Goal: Information Seeking & Learning: Learn about a topic

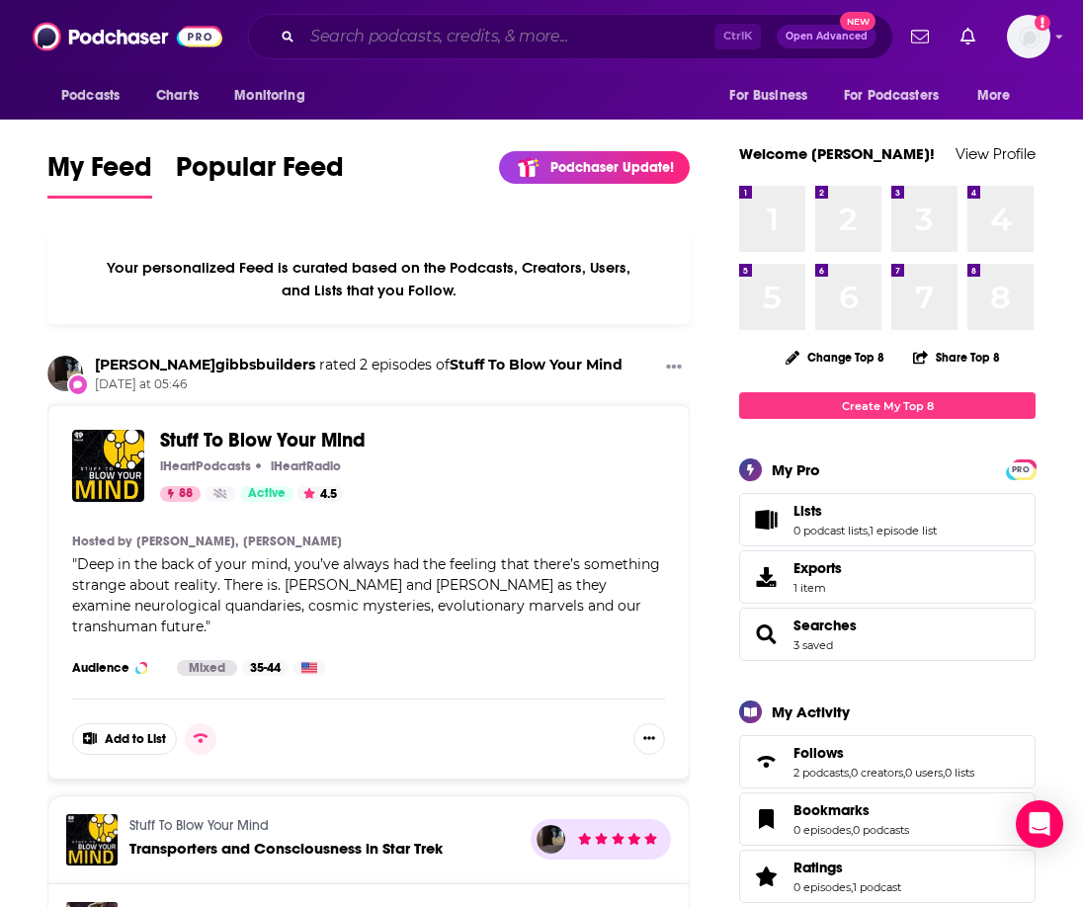
click at [414, 31] on input "Search podcasts, credits, & more..." at bounding box center [508, 37] width 412 height 32
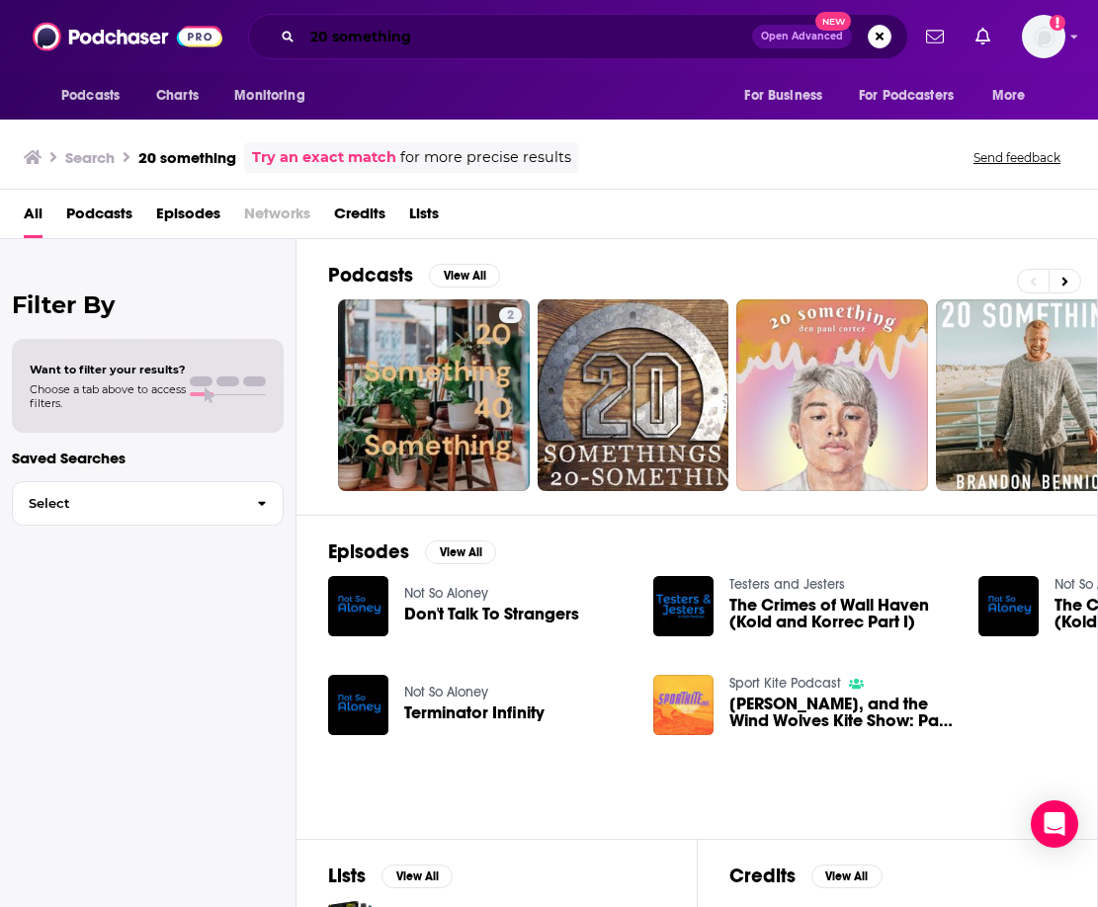
click at [457, 30] on input "20 something" at bounding box center [527, 37] width 450 height 32
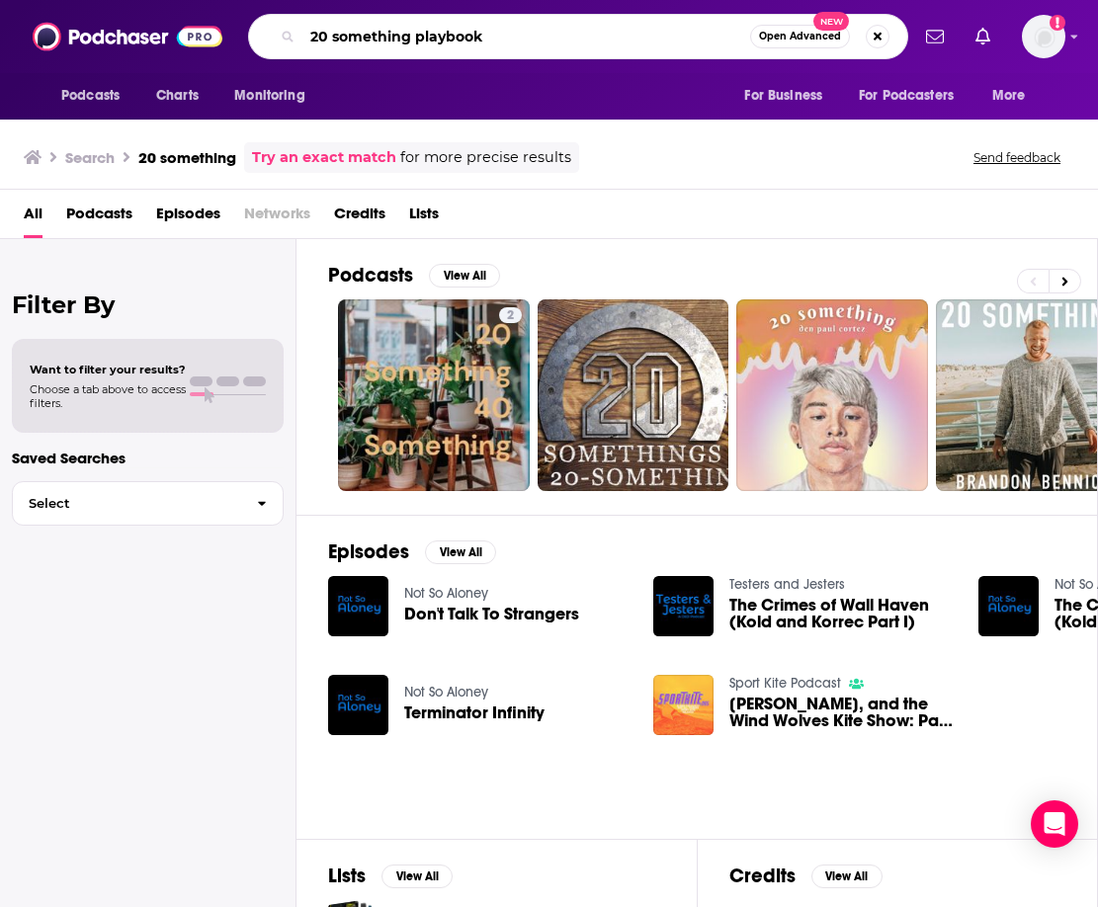
type input "20 something playbook"
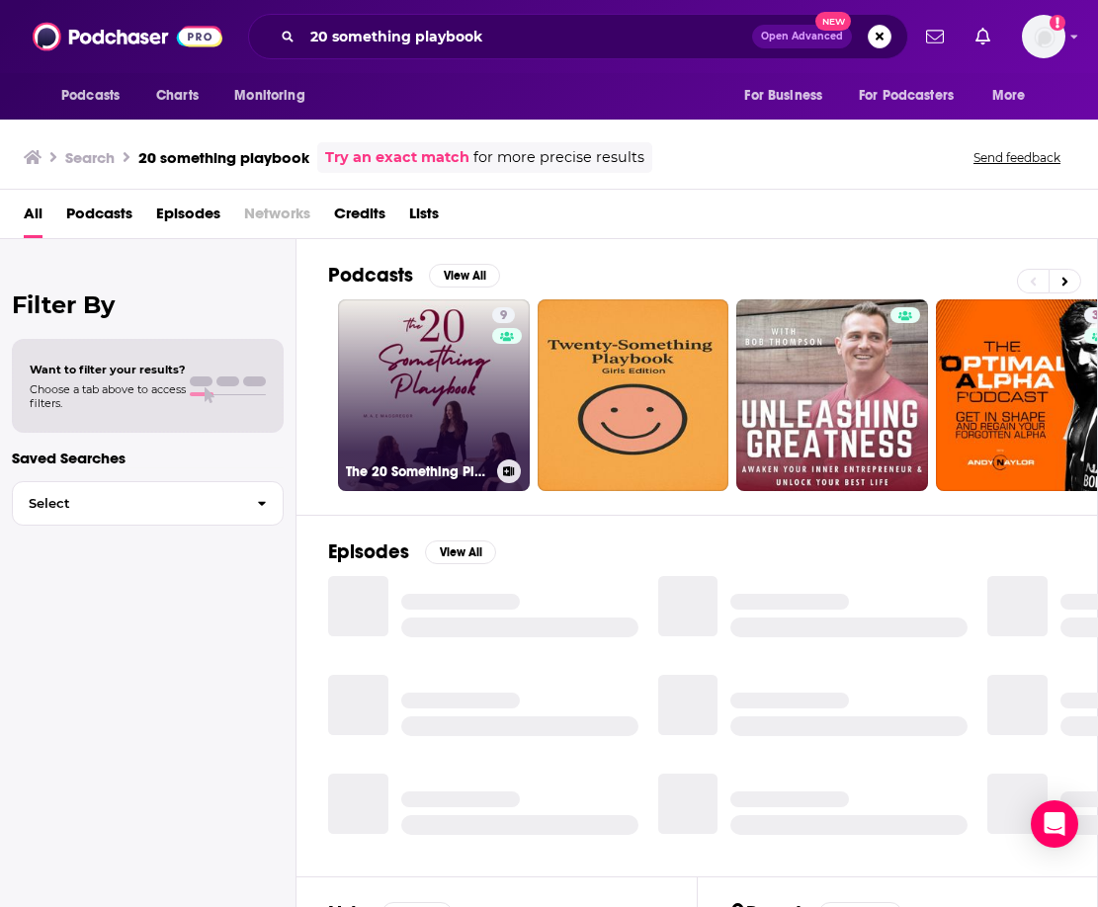
click at [415, 372] on link "9 The 20 Something Playbook" at bounding box center [434, 395] width 192 height 192
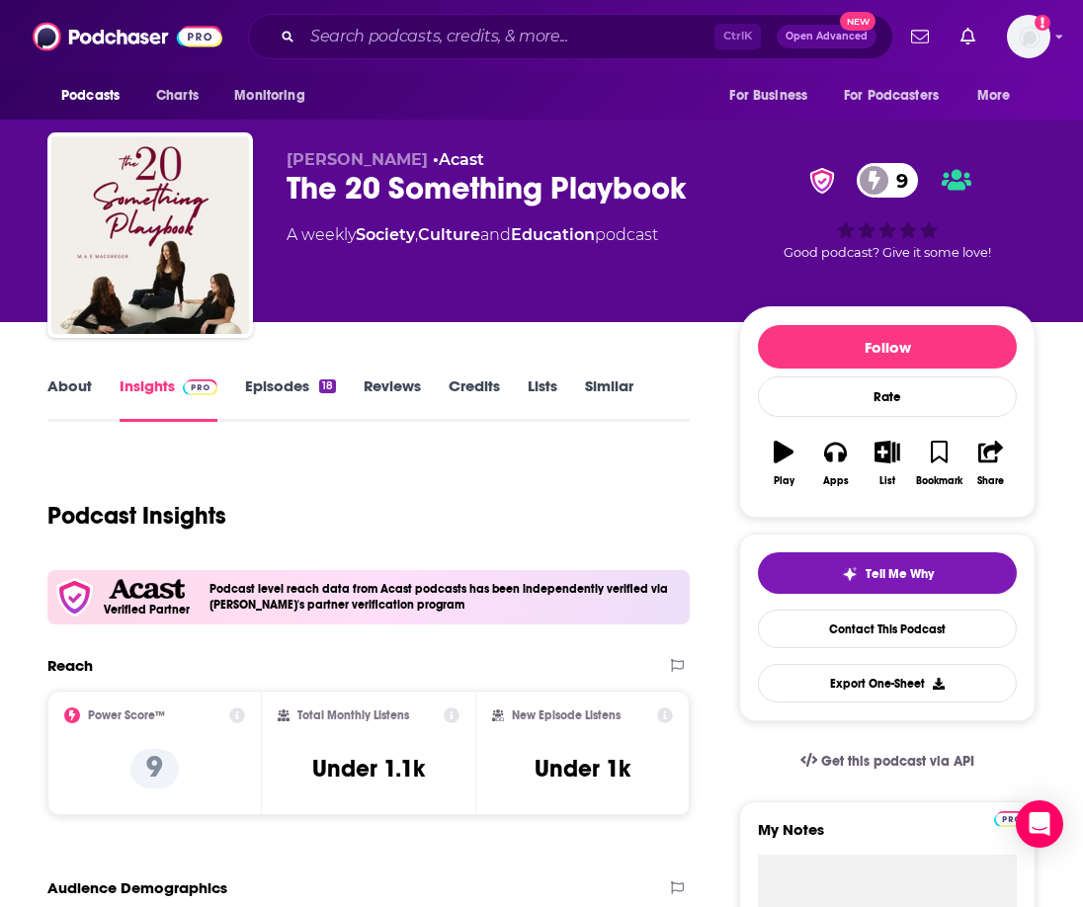
click at [84, 389] on link "About" at bounding box center [69, 398] width 44 height 45
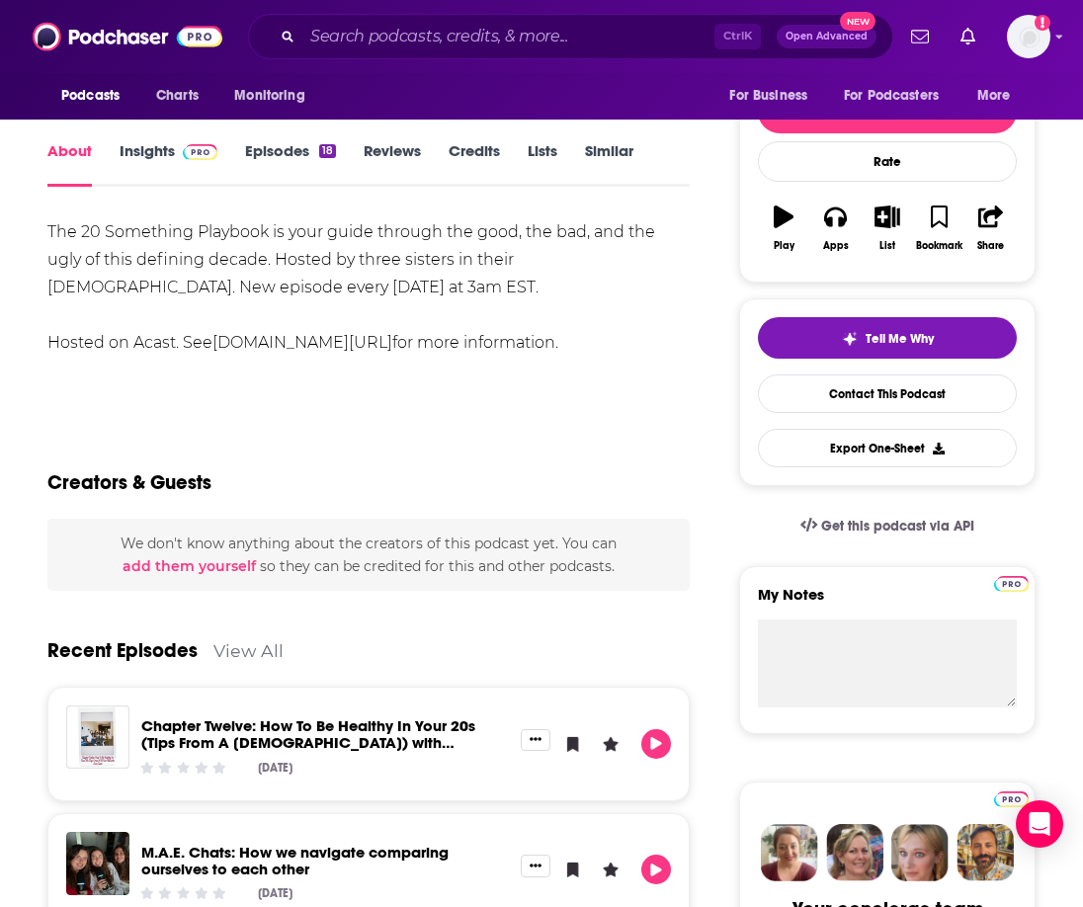
scroll to position [99, 0]
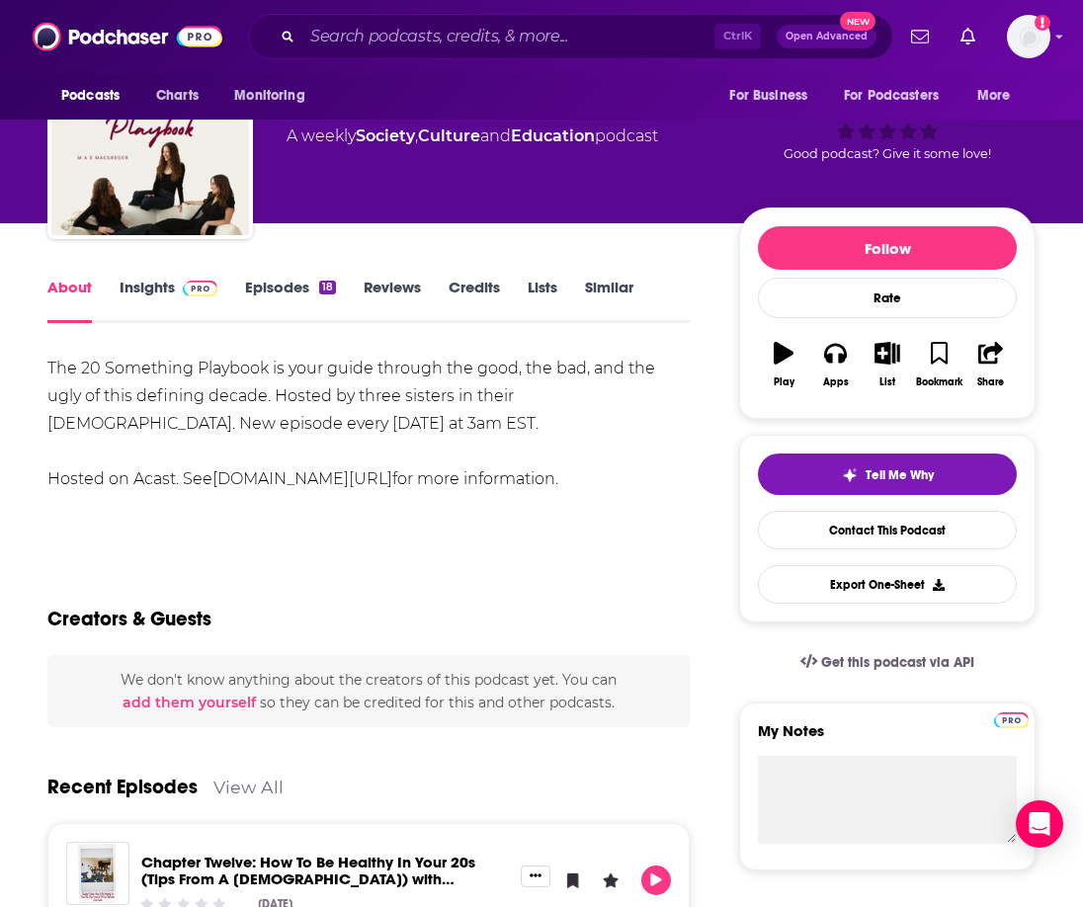
click at [148, 292] on link "Insights" at bounding box center [169, 300] width 98 height 45
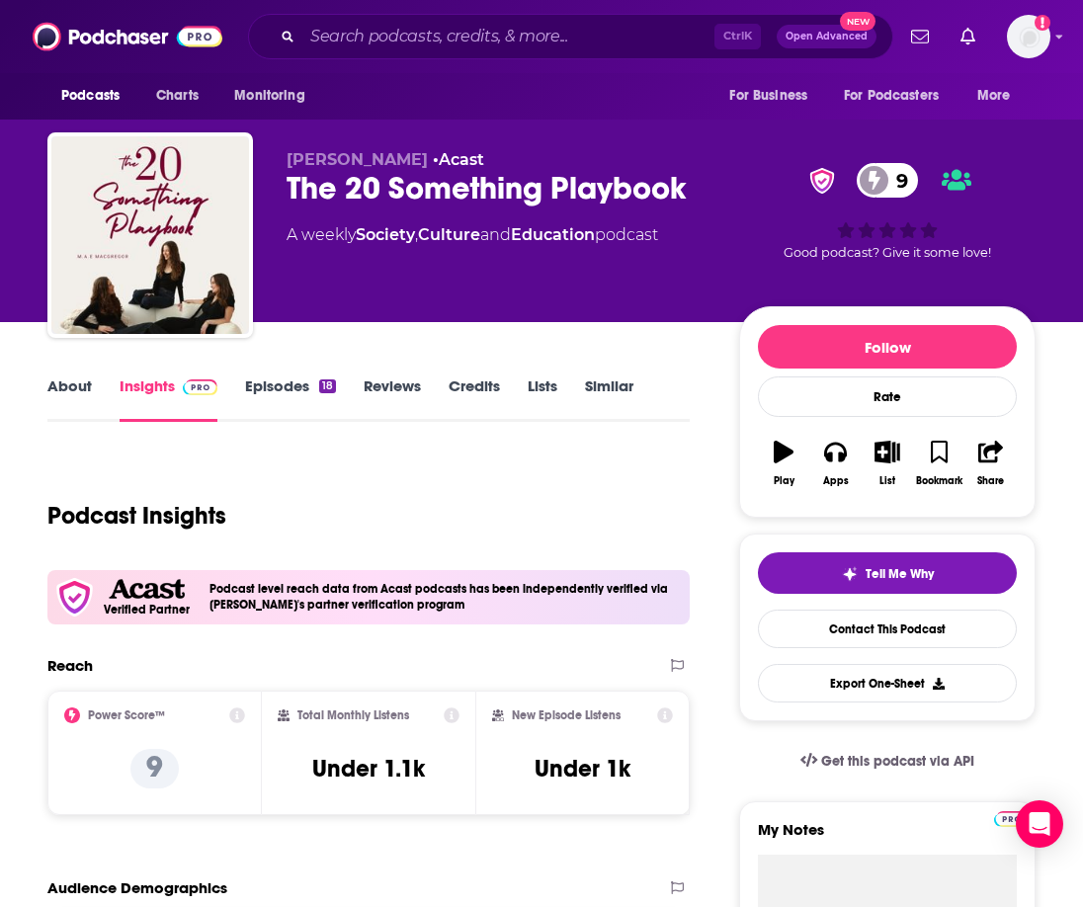
click at [76, 387] on link "About" at bounding box center [69, 398] width 44 height 45
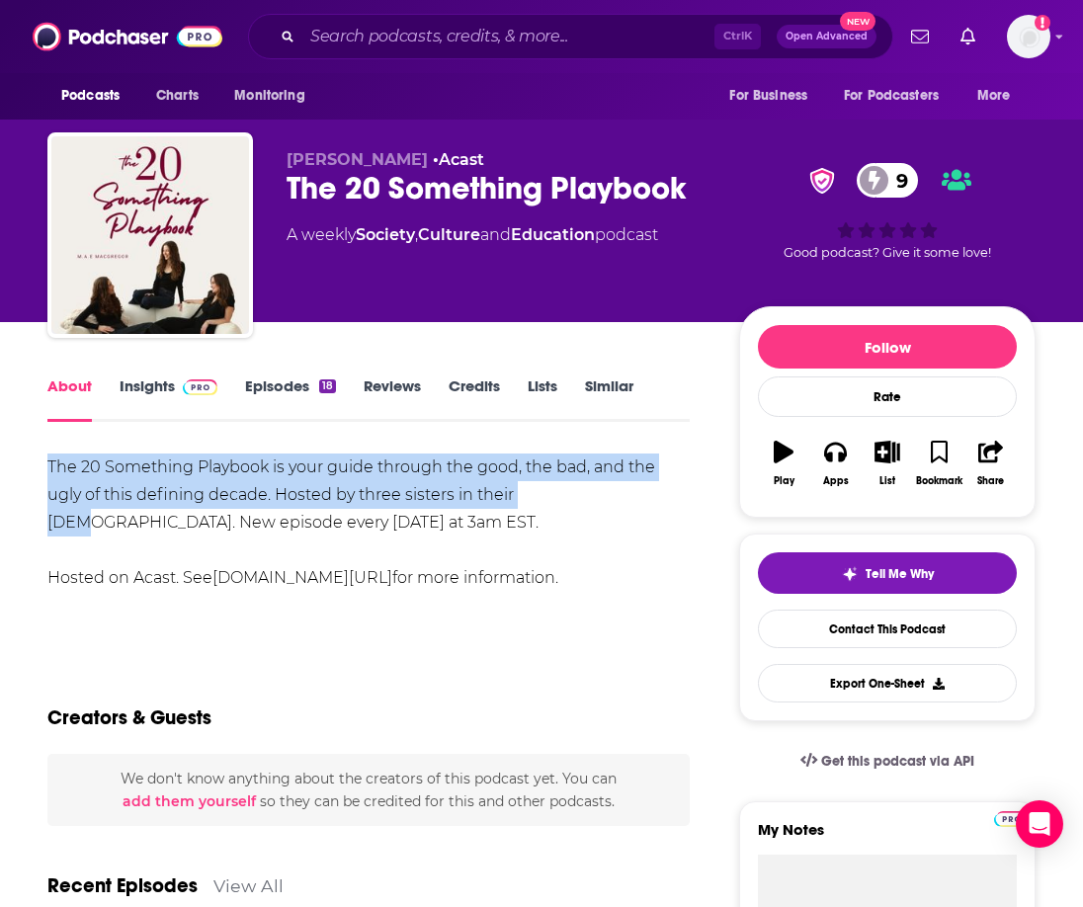
drag, startPoint x: 44, startPoint y: 463, endPoint x: 545, endPoint y: 499, distance: 502.2
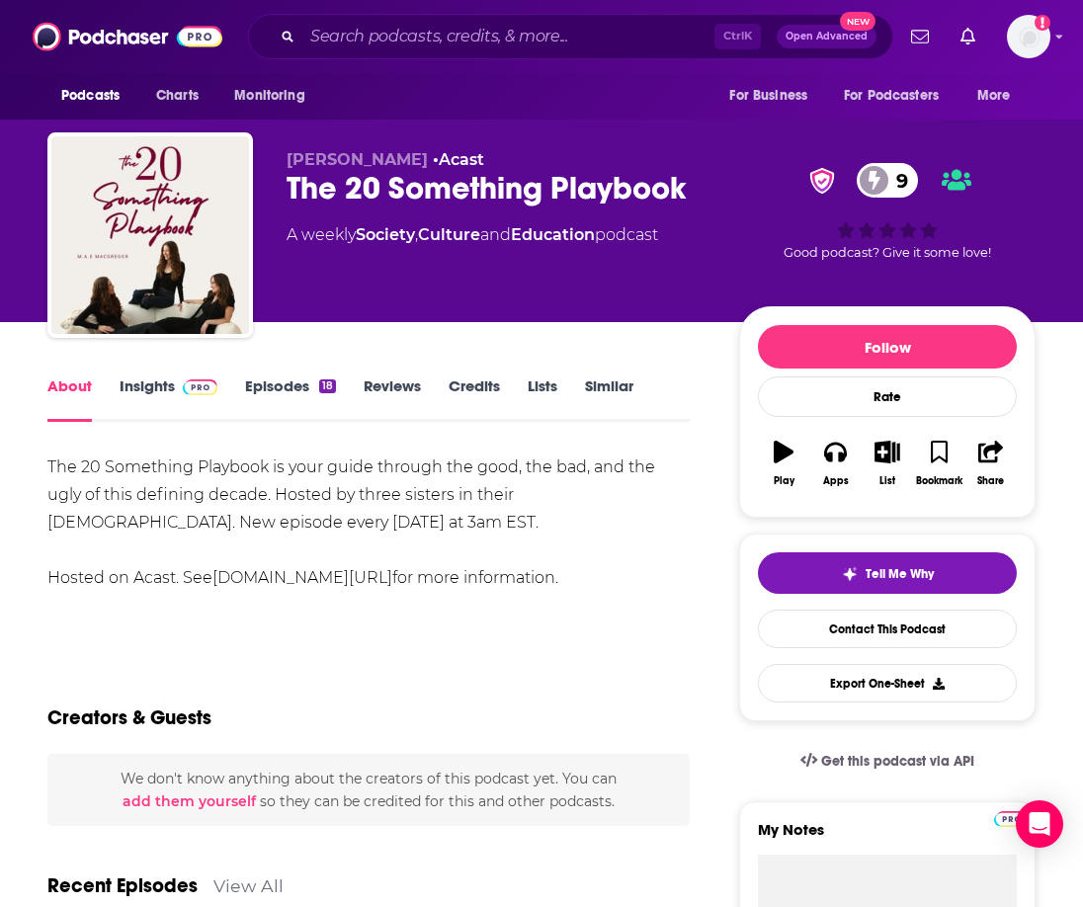
drag, startPoint x: 379, startPoint y: 535, endPoint x: 174, endPoint y: 488, distance: 210.9
click at [376, 534] on div "The 20 Something Playbook is your guide through the good, the bad, and the ugly…" at bounding box center [368, 522] width 642 height 138
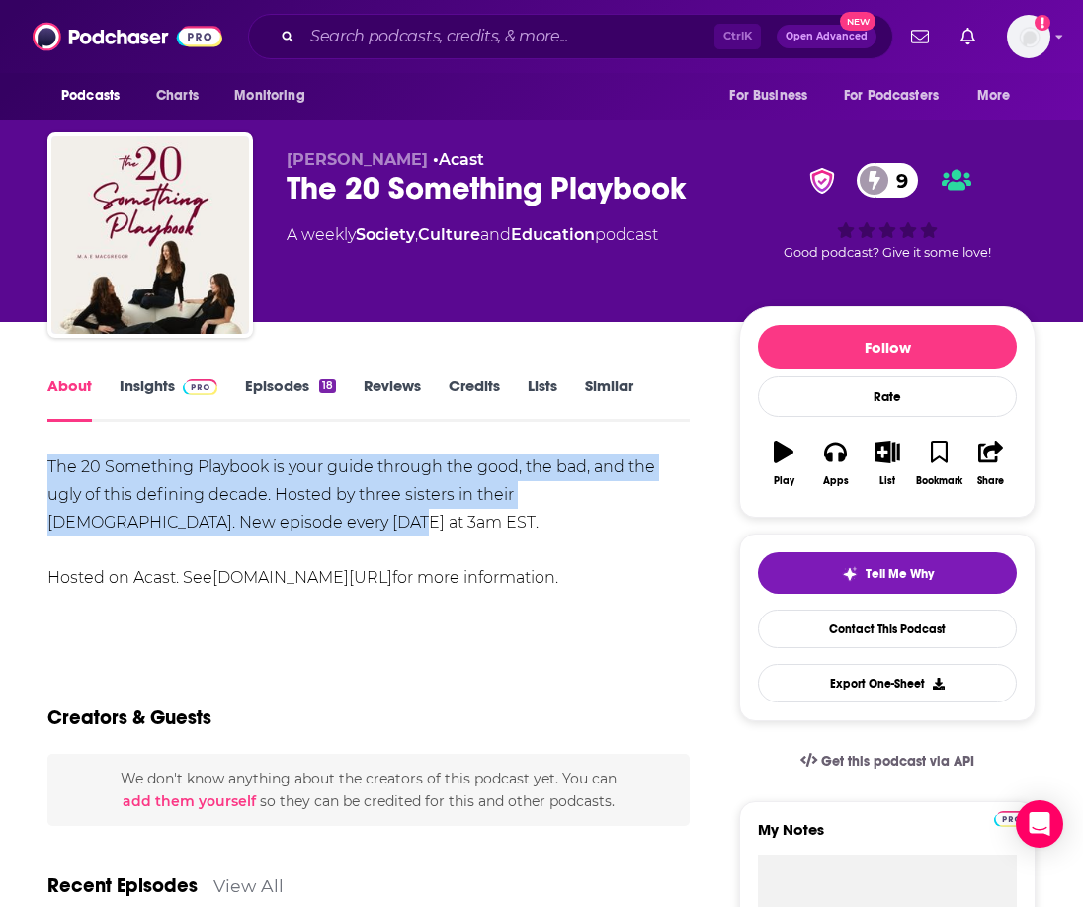
drag, startPoint x: 44, startPoint y: 464, endPoint x: 258, endPoint y: 532, distance: 223.7
copy div "The 20 Something Playbook is your guide through the good, the bad, and the ugly…"
click at [141, 392] on link "Insights" at bounding box center [169, 398] width 98 height 45
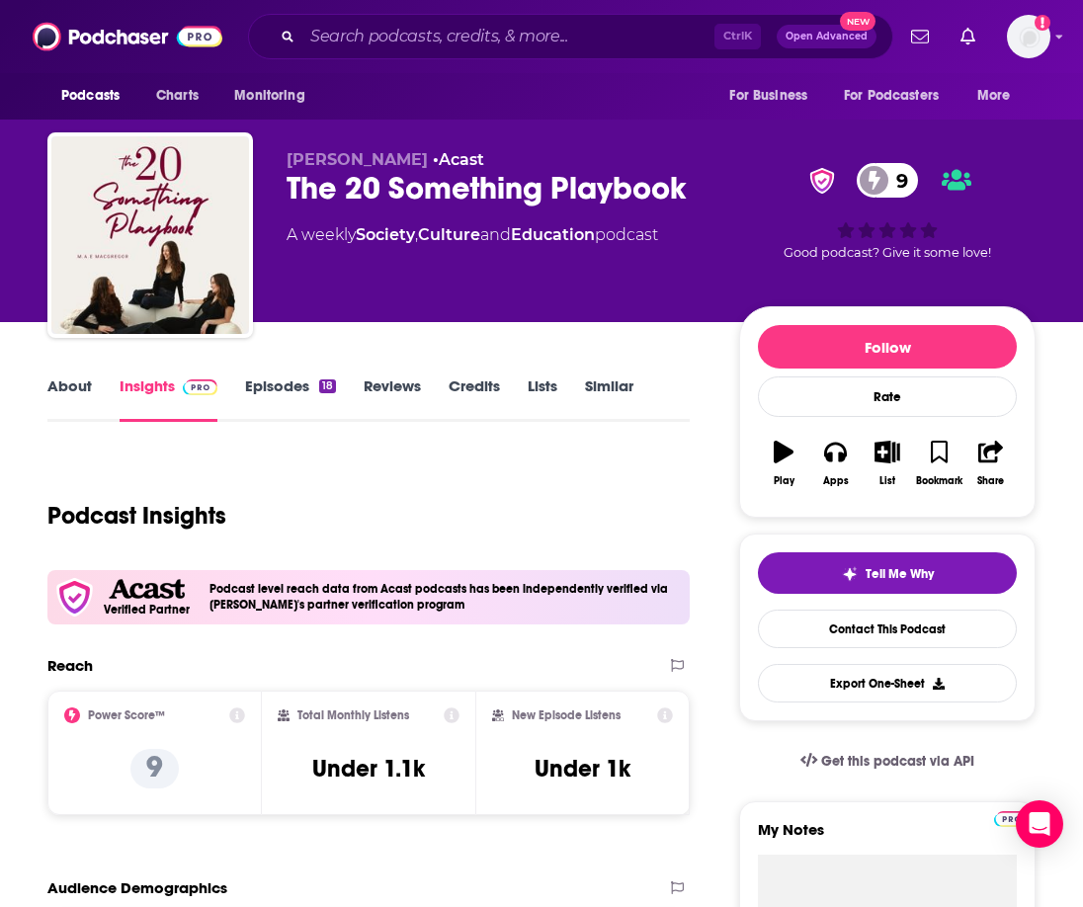
click at [57, 389] on link "About" at bounding box center [69, 398] width 44 height 45
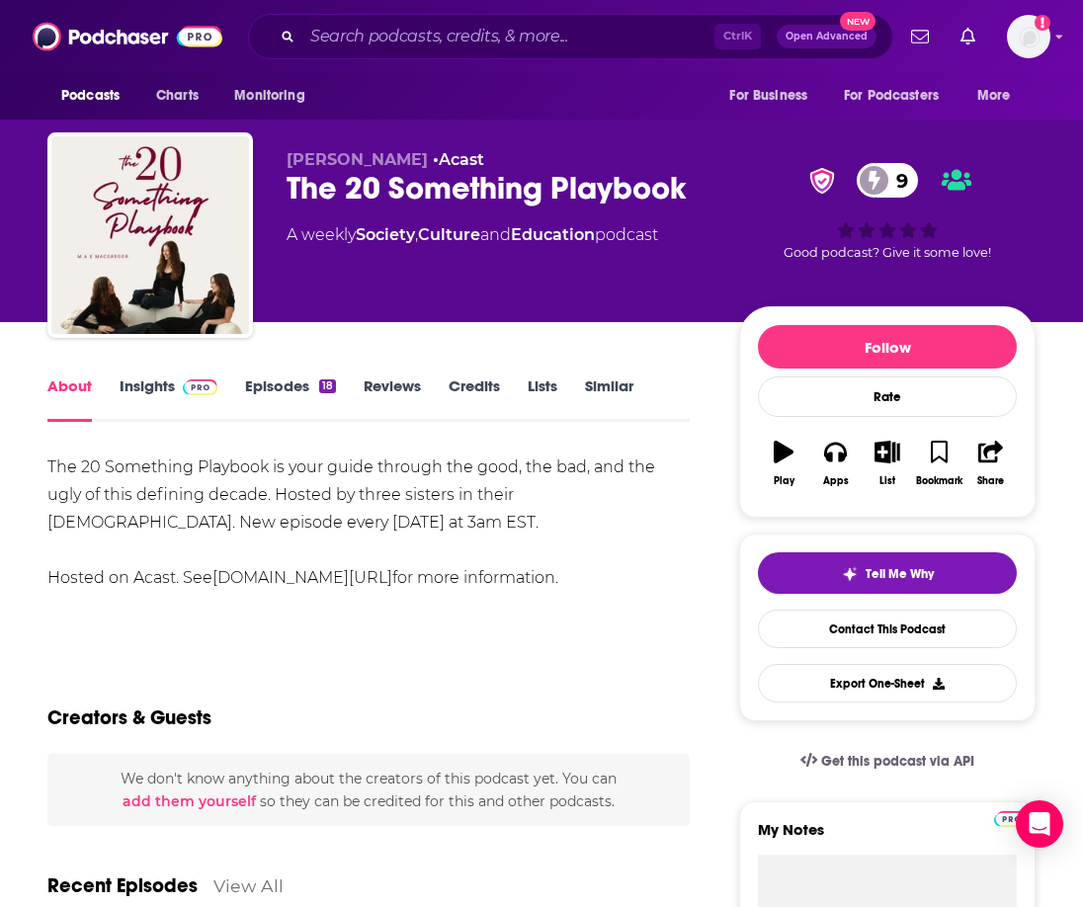
click at [169, 384] on link "Insights" at bounding box center [169, 398] width 98 height 45
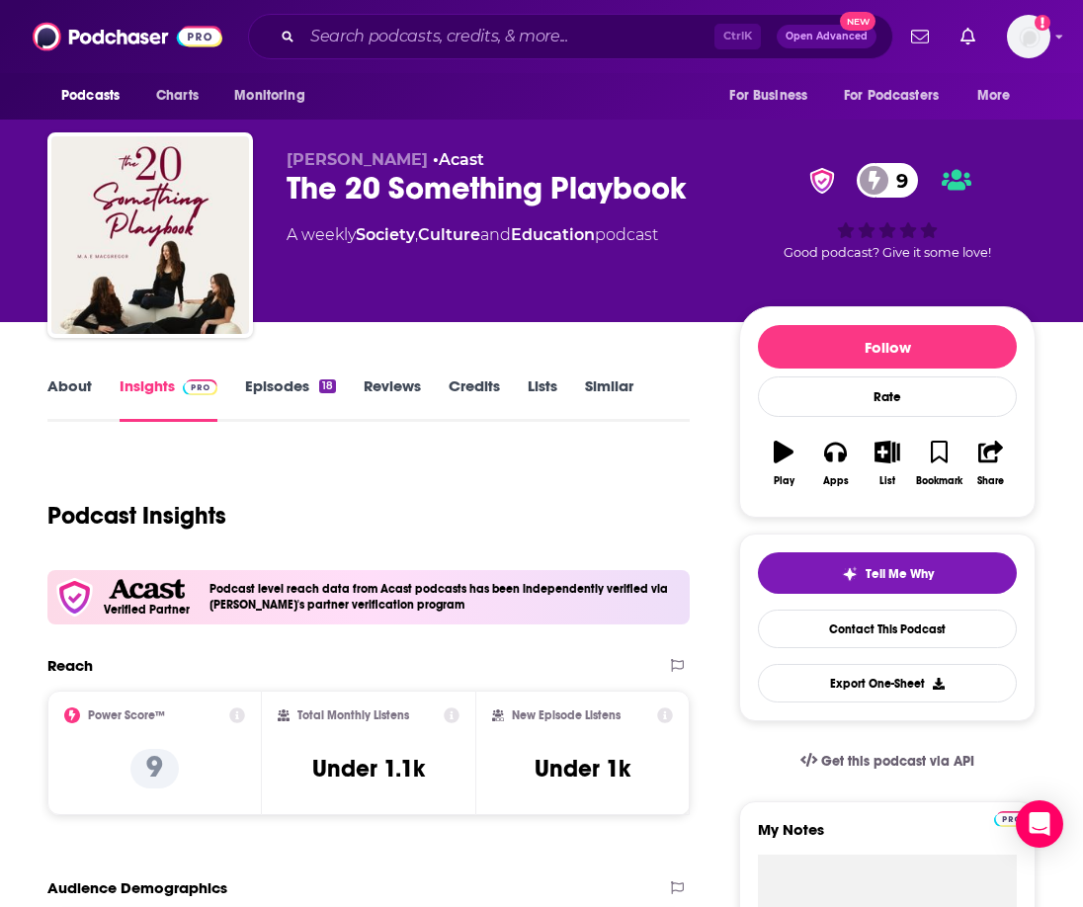
click at [65, 380] on link "About" at bounding box center [69, 398] width 44 height 45
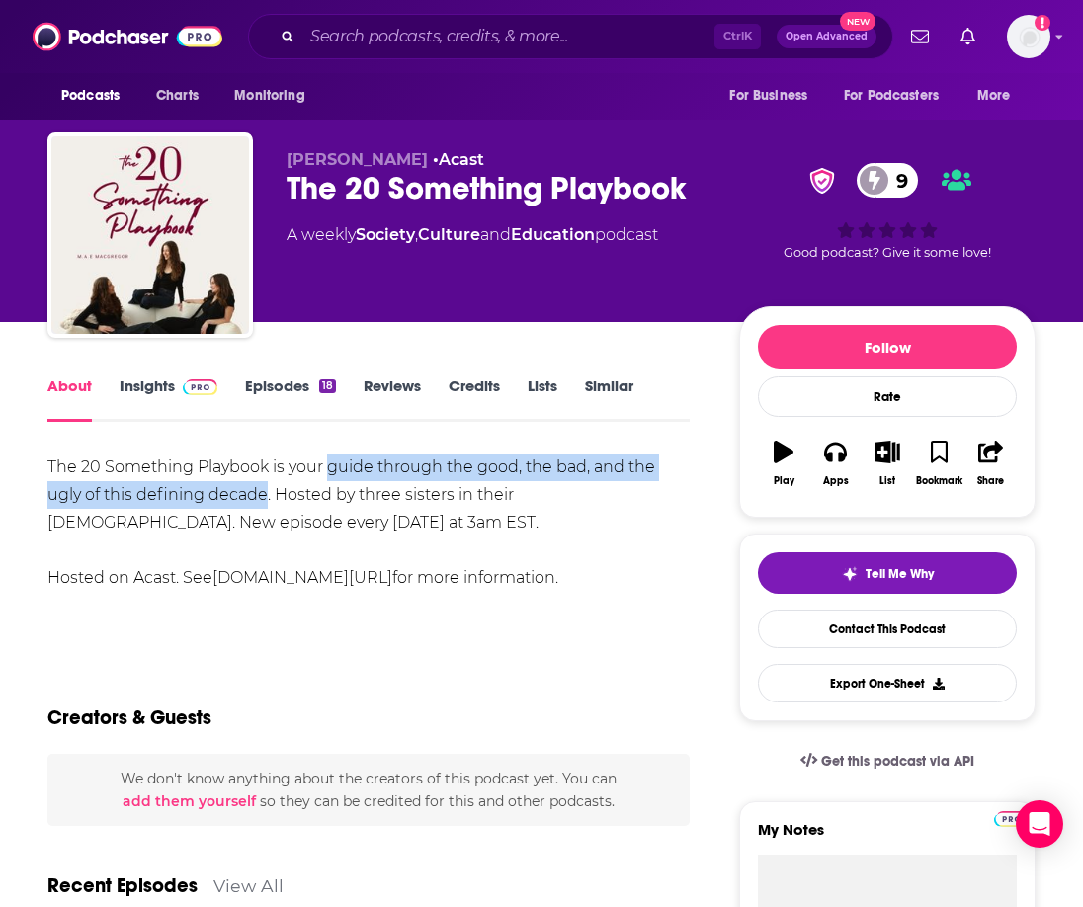
drag, startPoint x: 331, startPoint y: 464, endPoint x: 267, endPoint y: 502, distance: 74.4
click at [267, 502] on div "The 20 Something Playbook is your guide through the good, the bad, and the ugly…" at bounding box center [368, 522] width 642 height 138
copy div "guide through the good, the bad, and the ugly of this defining decade"
click at [165, 388] on link "Insights" at bounding box center [169, 398] width 98 height 45
